Goal: Book appointment/travel/reservation

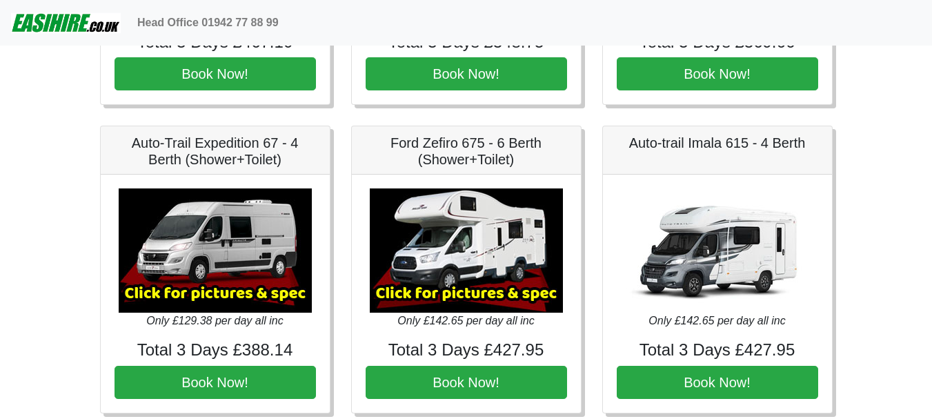
scroll to position [1862, 0]
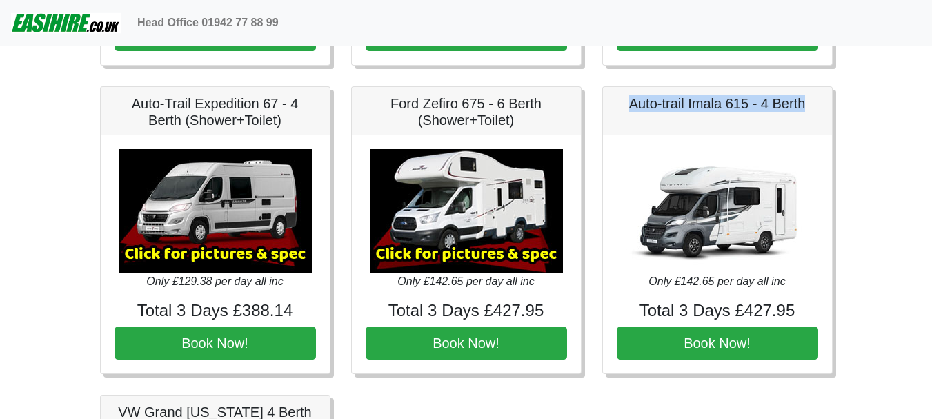
drag, startPoint x: 621, startPoint y: 99, endPoint x: 809, endPoint y: 96, distance: 187.6
click at [809, 96] on h5 "Auto-trail Imala 615 - 4 Berth" at bounding box center [716, 103] width 201 height 17
click at [812, 101] on h5 "Auto-trail Imala 615 - 4 Berth" at bounding box center [716, 103] width 201 height 17
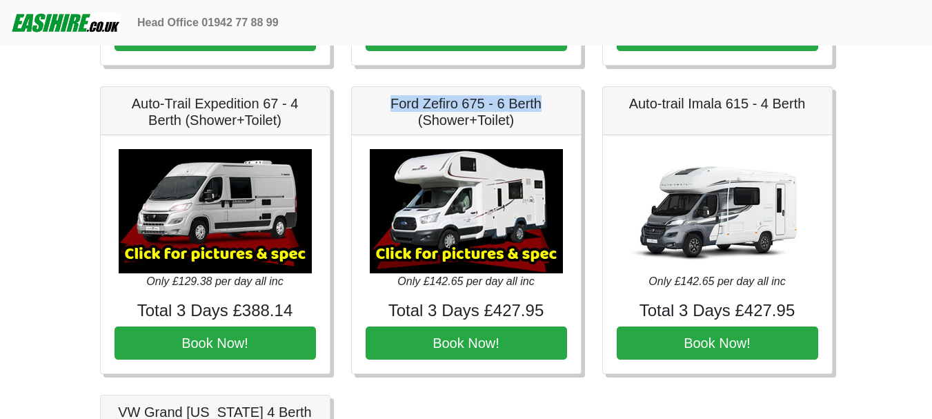
drag, startPoint x: 385, startPoint y: 107, endPoint x: 581, endPoint y: 103, distance: 195.9
click at [581, 103] on div "Ford Zefiro 675 - 6 Berth (Shower+Toilet) × Ford Zefiro 675 Spec TECHNICAL DATA…" at bounding box center [466, 230] width 251 height 288
click at [623, 103] on h5 "Auto-trail Imala 615 - 4 Berth" at bounding box center [716, 103] width 201 height 17
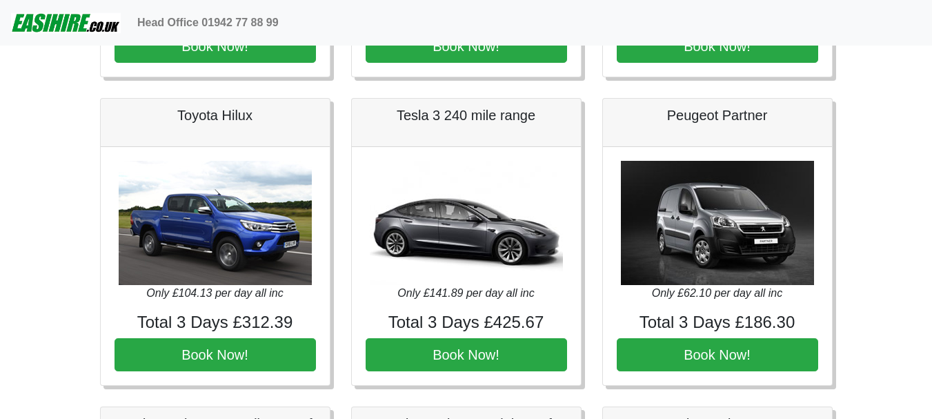
scroll to position [276, 0]
